Goal: Task Accomplishment & Management: Use online tool/utility

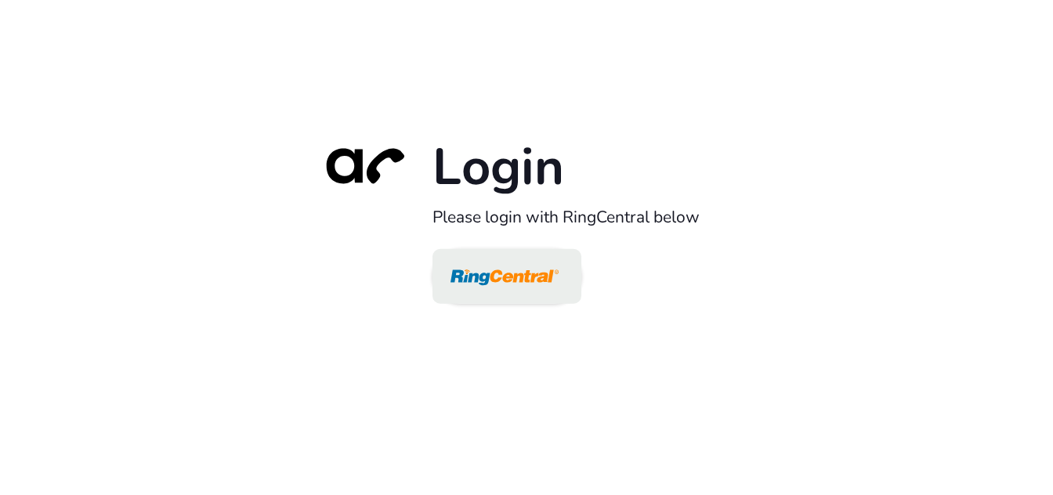
click at [496, 277] on img at bounding box center [505, 277] width 108 height 51
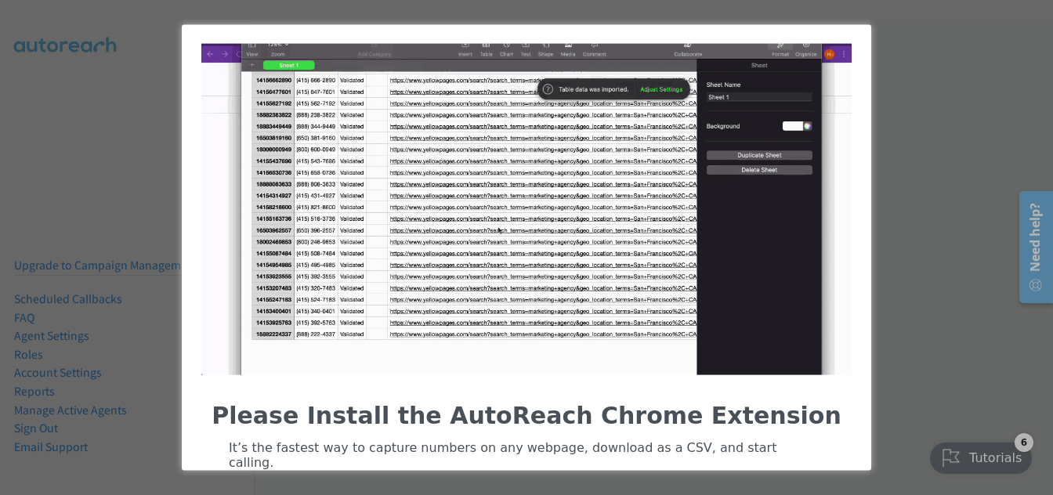
click at [96, 107] on div "Please Install the AutoReach Chrome Extension It’s the fastest way to capture n…" at bounding box center [526, 247] width 1053 height 495
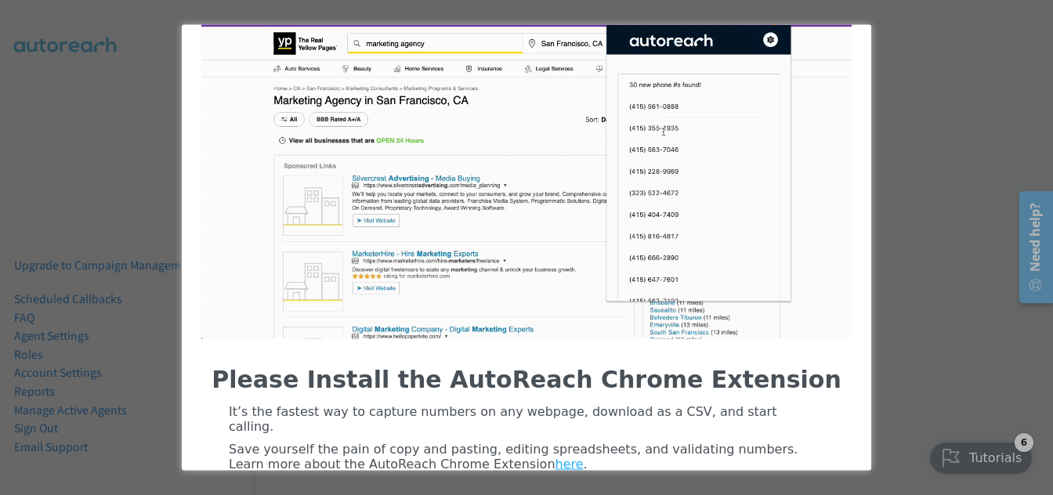
scroll to position [48, 0]
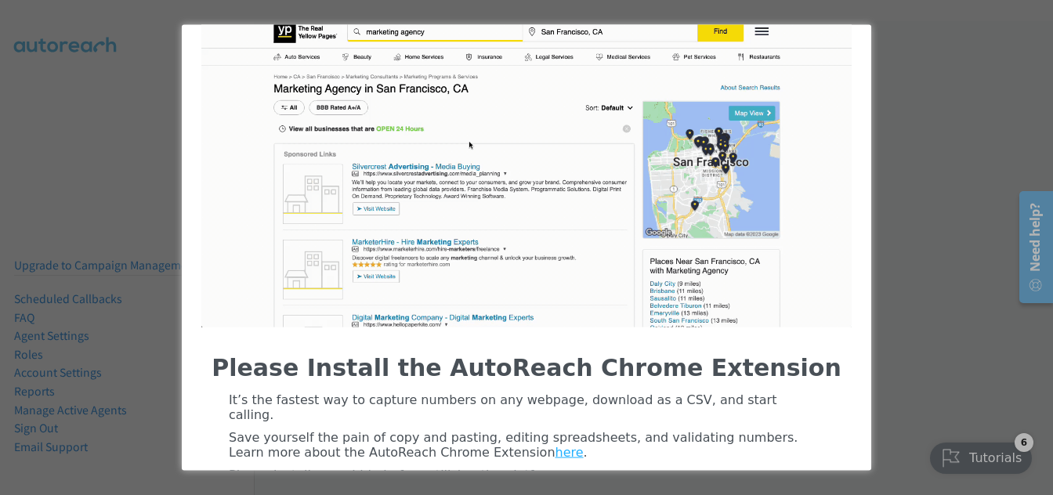
click at [991, 347] on div "Please Install the AutoReach Chrome Extension It’s the fastest way to capture n…" at bounding box center [526, 247] width 1053 height 495
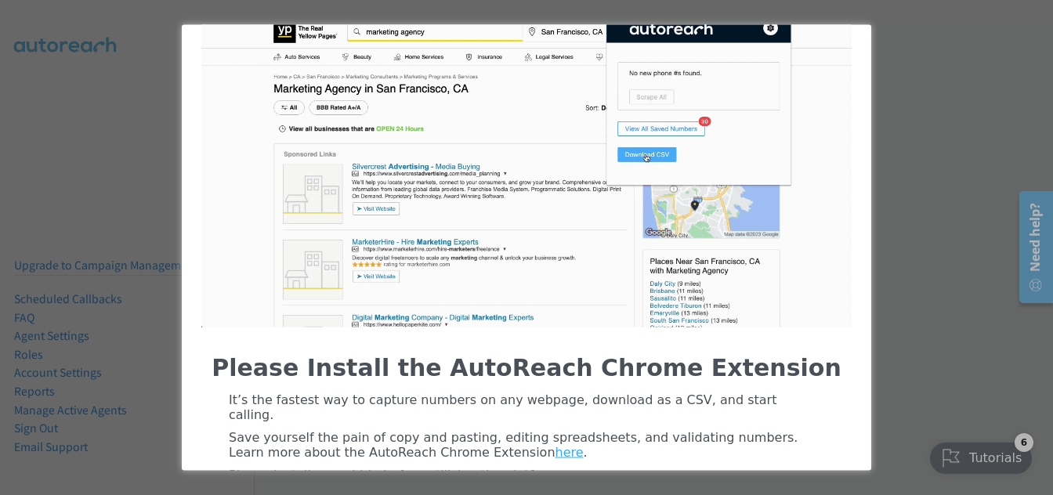
click at [966, 453] on div "Please Install the AutoReach Chrome Extension It’s the fastest way to capture n…" at bounding box center [526, 247] width 1053 height 495
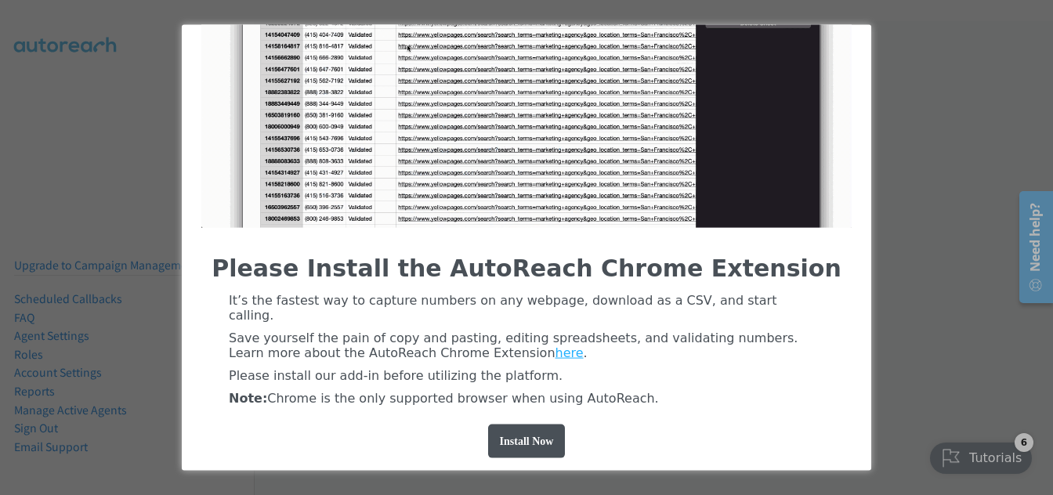
scroll to position [0, 0]
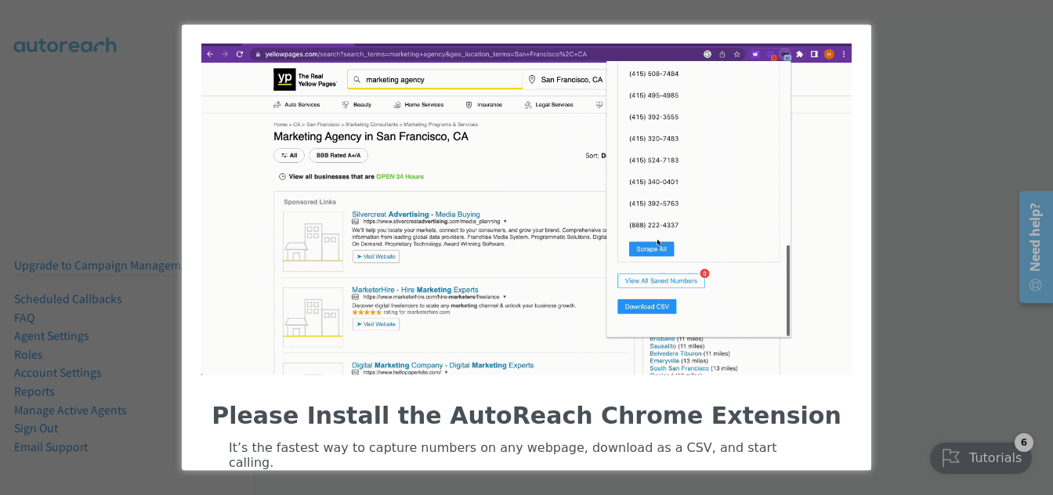
click at [154, 47] on div "Please Install the AutoReach Chrome Extension It’s the fastest way to capture n…" at bounding box center [526, 247] width 1053 height 495
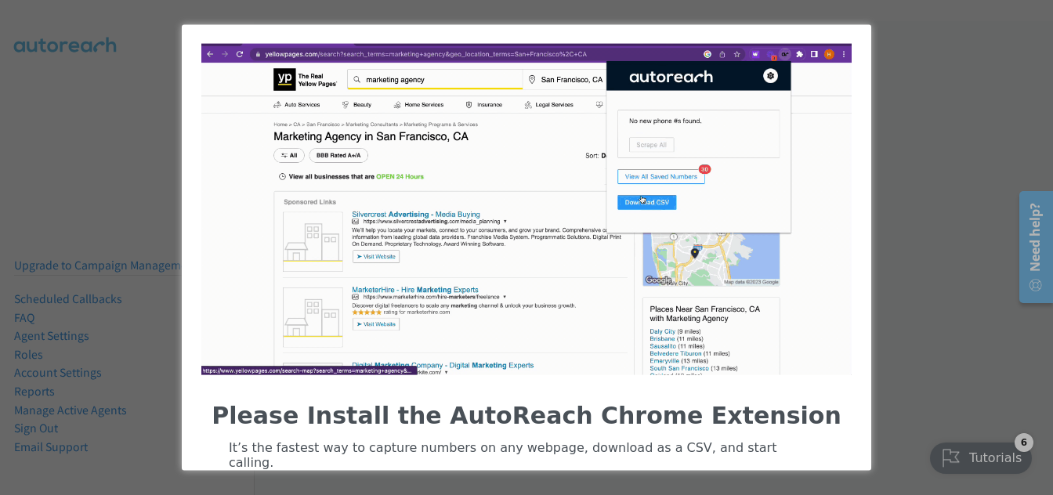
click at [449, 34] on div "entering modal" at bounding box center [527, 209] width 690 height 371
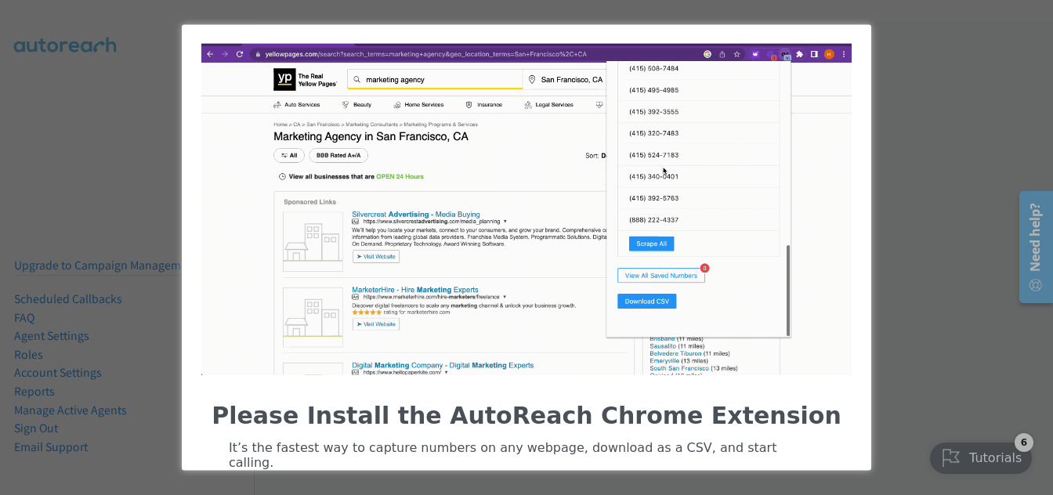
click at [897, 78] on div "Please Install the AutoReach Chrome Extension It’s the fastest way to capture n…" at bounding box center [526, 247] width 1053 height 495
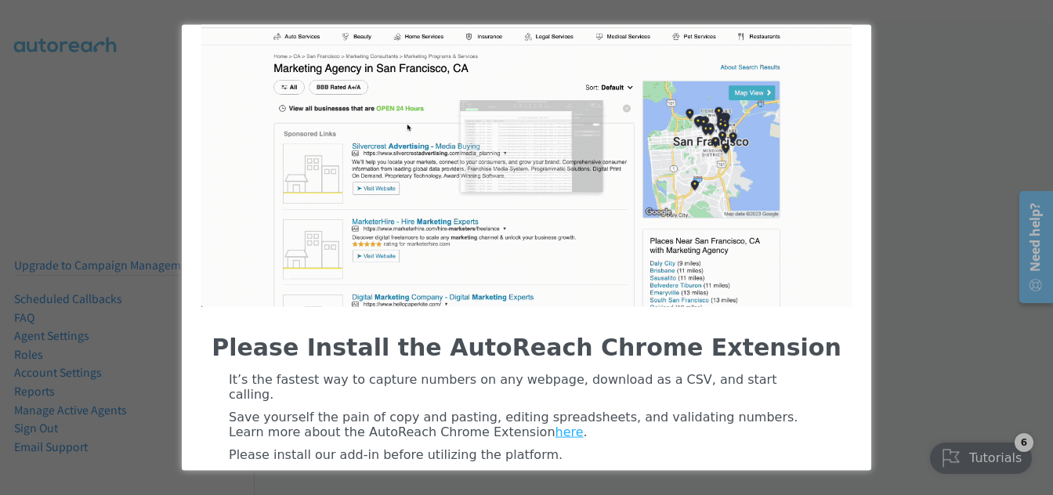
scroll to position [147, 0]
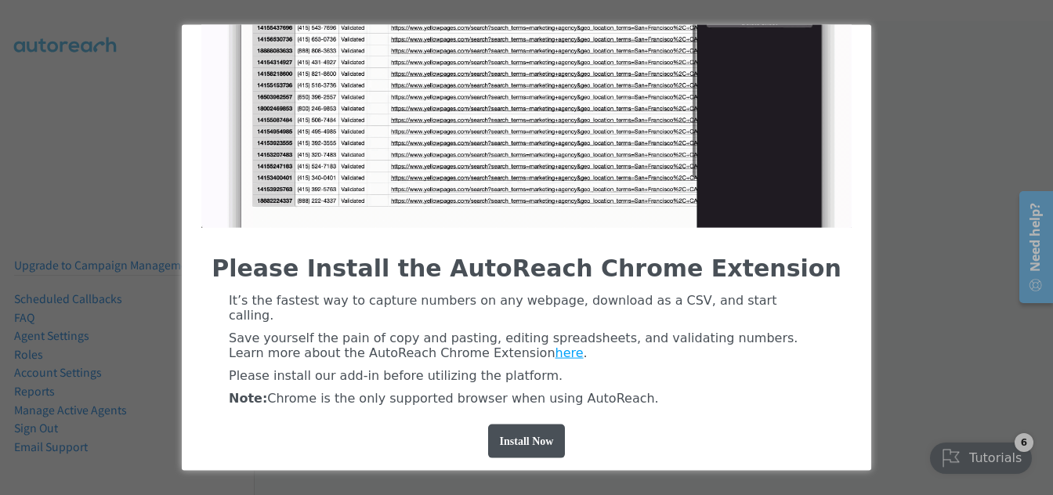
click at [556, 346] on link "here" at bounding box center [570, 353] width 28 height 15
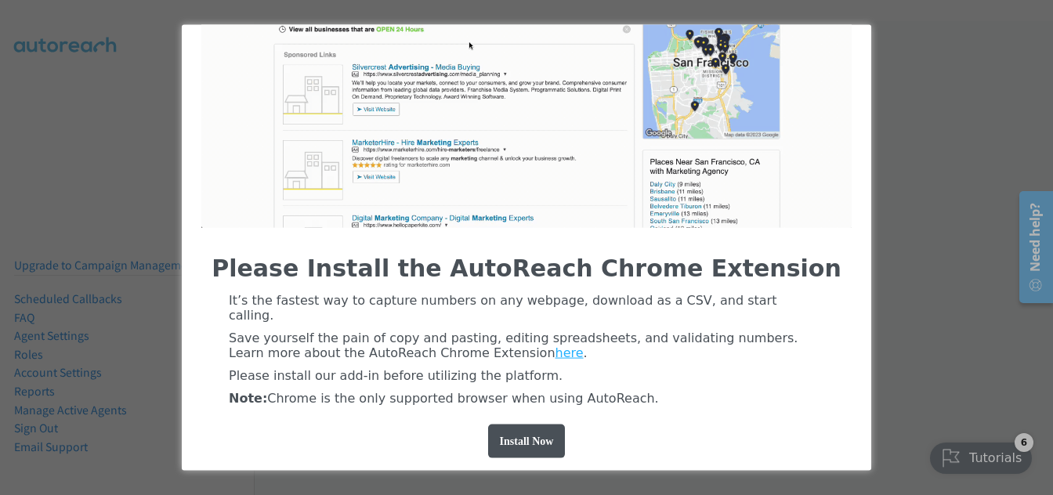
click at [125, 165] on div "Please Install the AutoReach Chrome Extension It’s the fastest way to capture n…" at bounding box center [526, 247] width 1053 height 495
